Goal: Navigation & Orientation: Find specific page/section

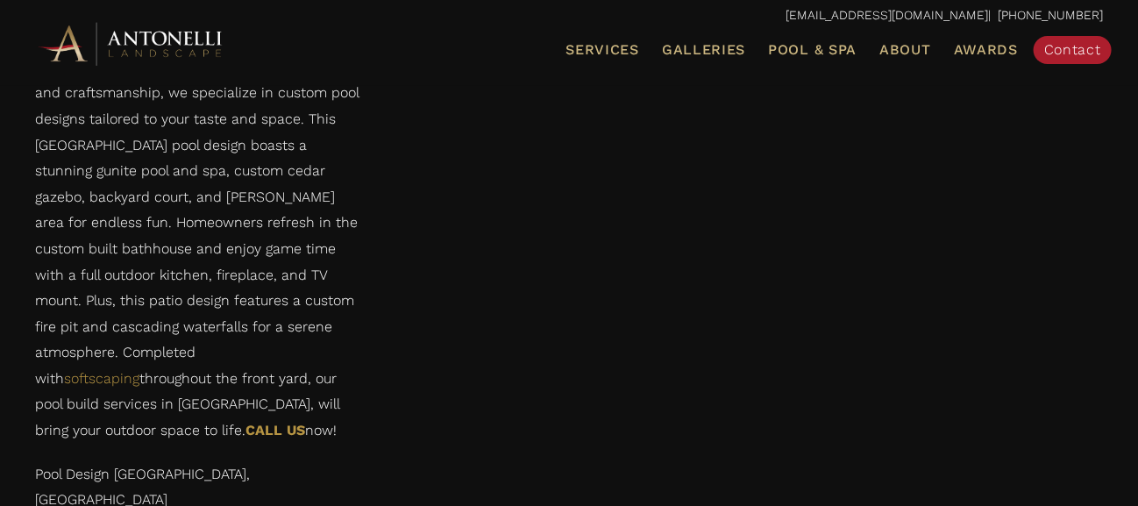
scroll to position [5660, 0]
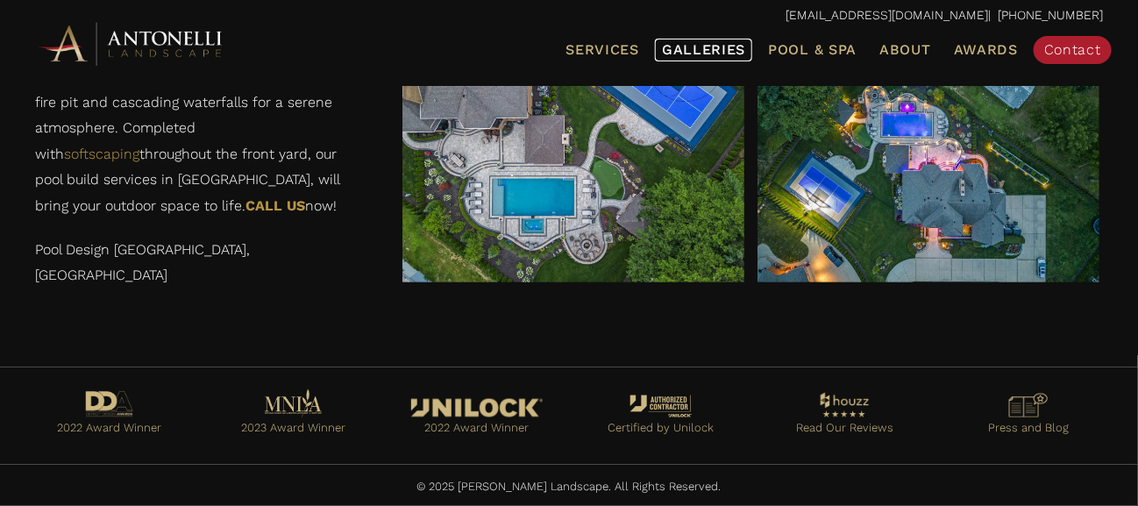
click at [671, 60] on link "Galleries" at bounding box center [703, 50] width 97 height 23
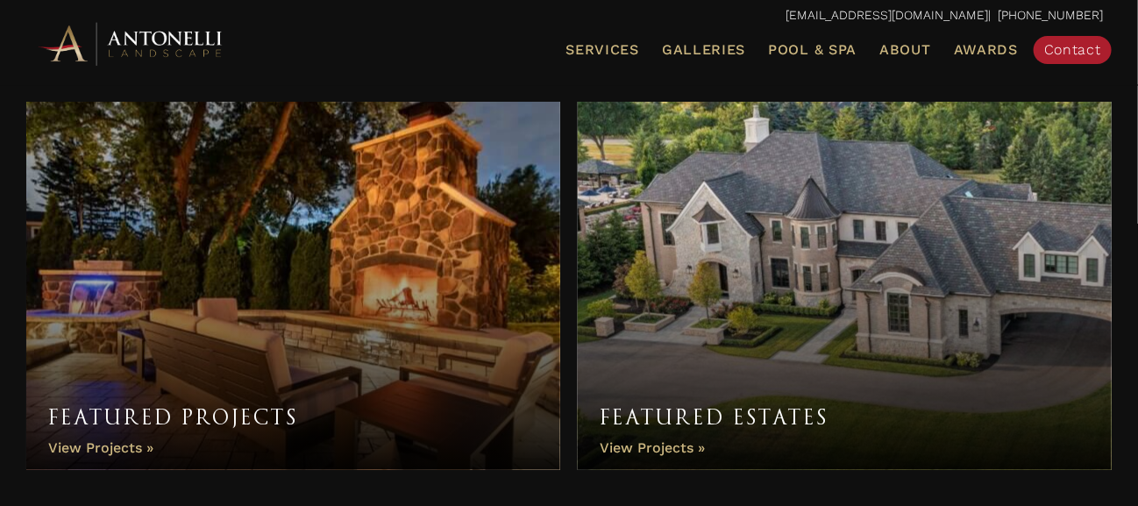
click at [116, 445] on link "Featured Projects" at bounding box center [293, 286] width 534 height 368
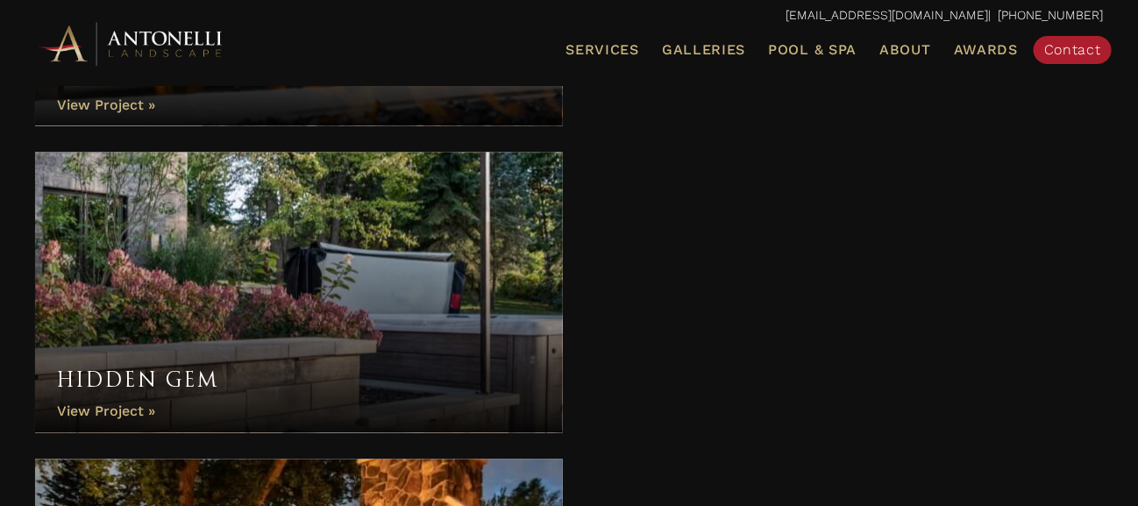
scroll to position [877, 0]
